Goal: Task Accomplishment & Management: Use online tool/utility

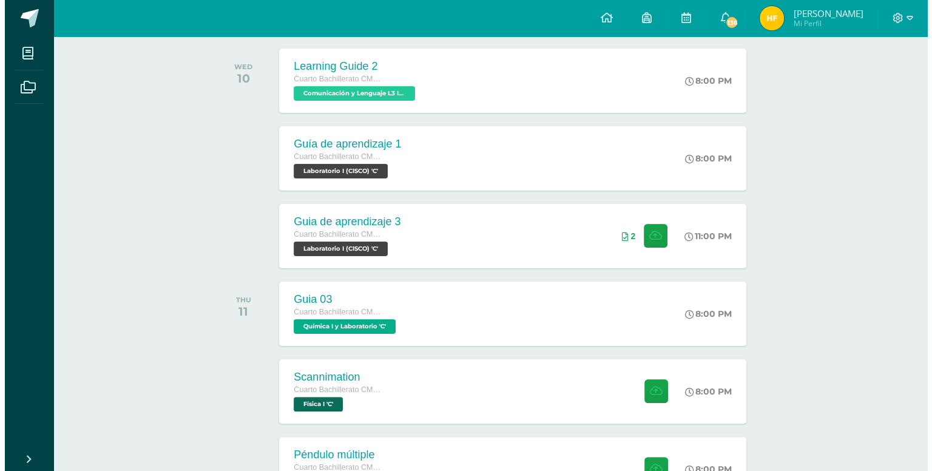
scroll to position [176, 0]
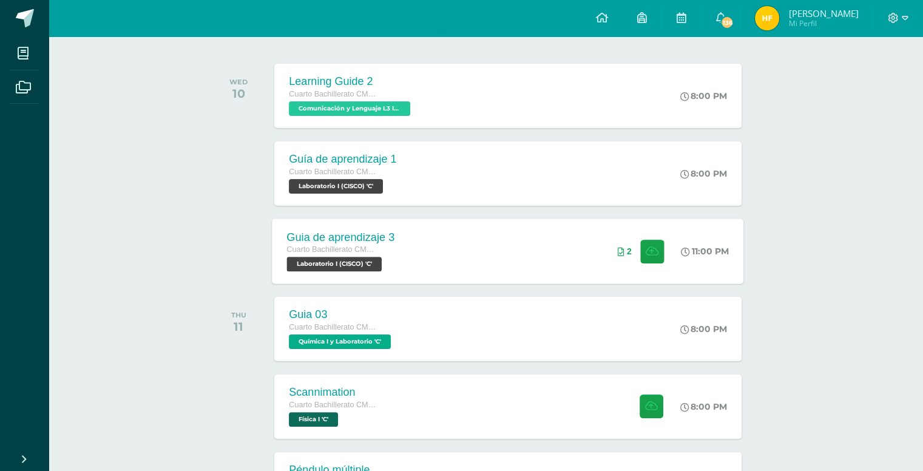
click at [488, 240] on div "Guia de aprendizaje 3 Cuarto Bachillerato CMP Bachillerato en CCLL con Orientac…" at bounding box center [507, 250] width 471 height 65
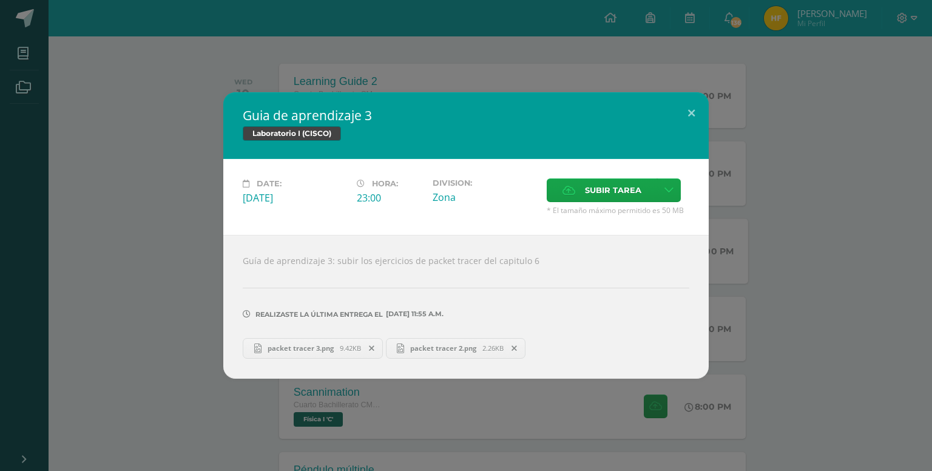
click at [369, 348] on icon at bounding box center [371, 348] width 5 height 8
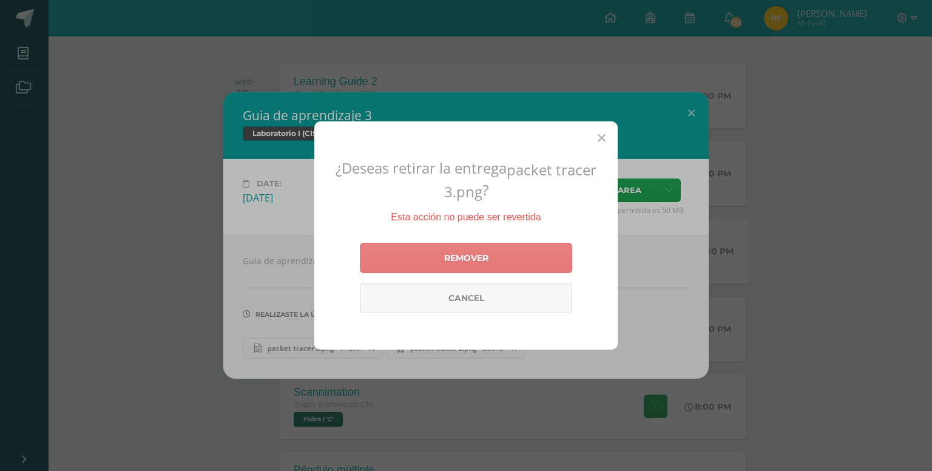
click at [442, 268] on link "Remover" at bounding box center [466, 258] width 212 height 30
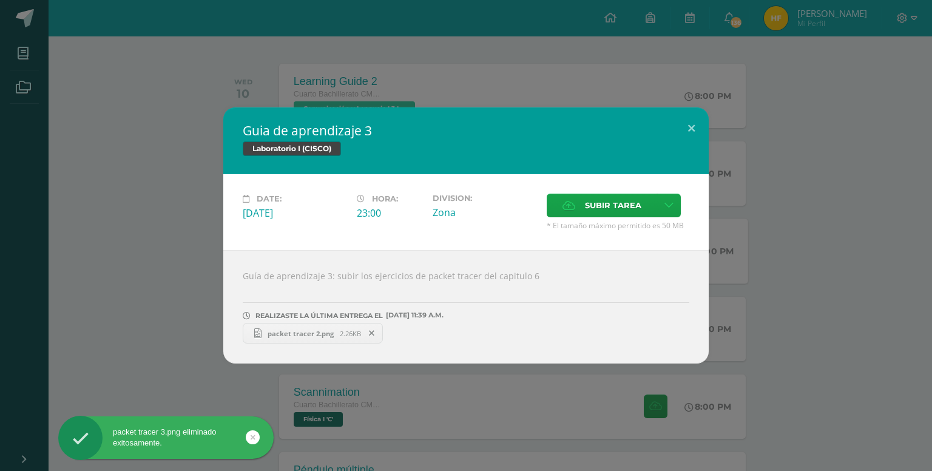
click at [375, 331] on span at bounding box center [372, 332] width 21 height 13
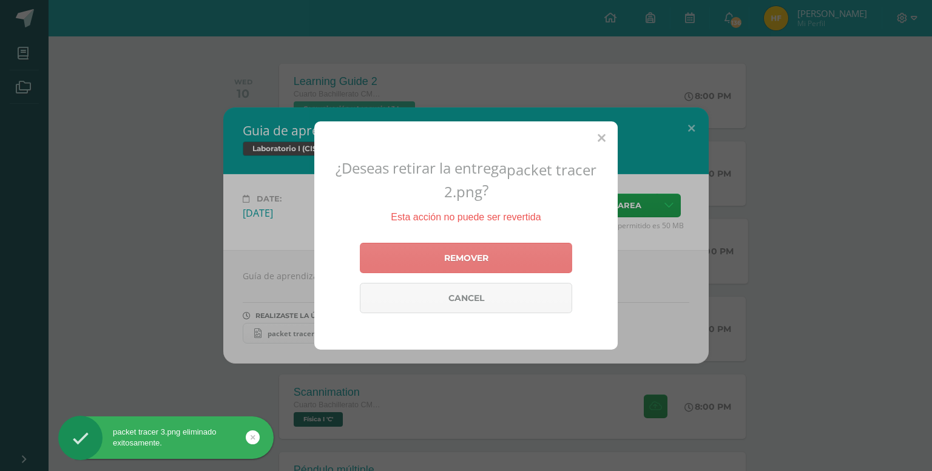
click at [416, 258] on link "Remover" at bounding box center [466, 258] width 212 height 30
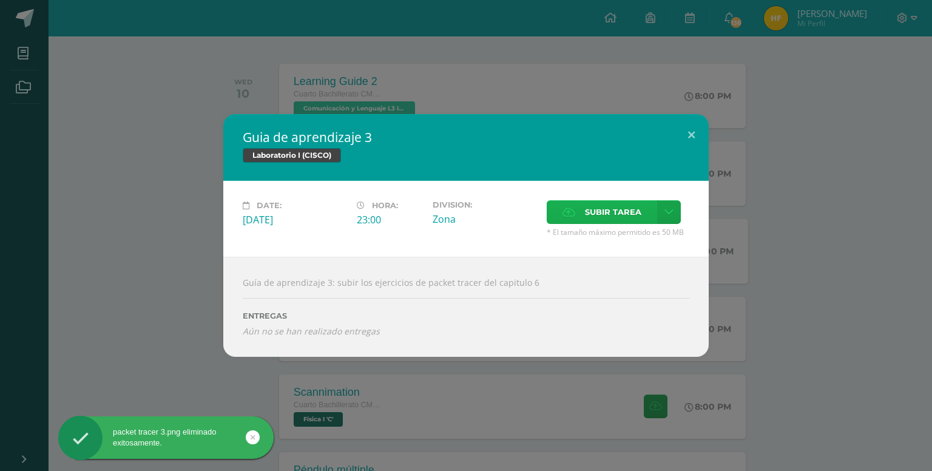
click at [603, 207] on span "Subir tarea" at bounding box center [613, 212] width 56 height 22
click at [0, 0] on input "Subir tarea" at bounding box center [0, 0] width 0 height 0
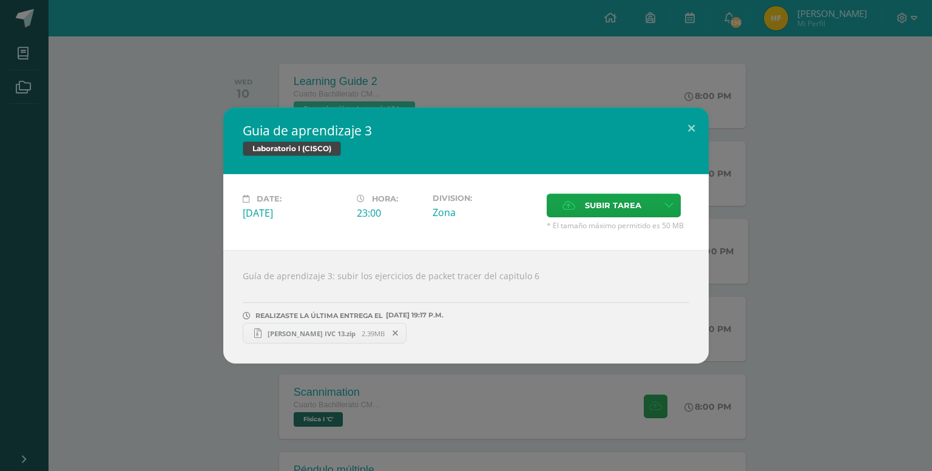
click at [294, 331] on span "[PERSON_NAME] IVC 13.zip" at bounding box center [311, 333] width 100 height 9
